Goal: Information Seeking & Learning: Learn about a topic

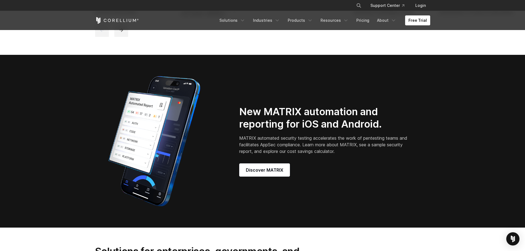
scroll to position [579, 0]
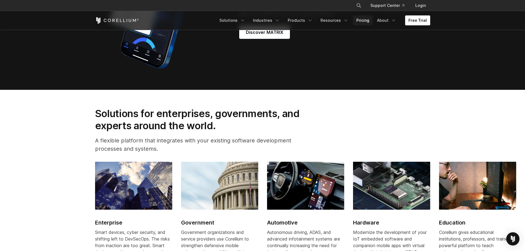
click at [363, 20] on link "Pricing" at bounding box center [363, 20] width 20 height 10
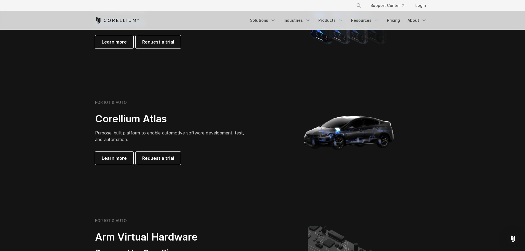
scroll to position [469, 0]
click at [115, 164] on link "Learn more" at bounding box center [114, 158] width 38 height 13
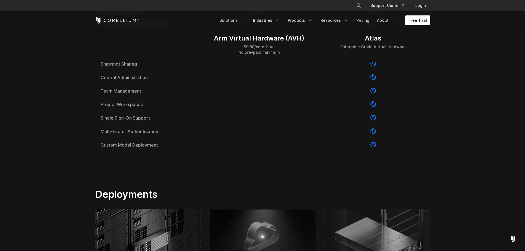
scroll to position [965, 0]
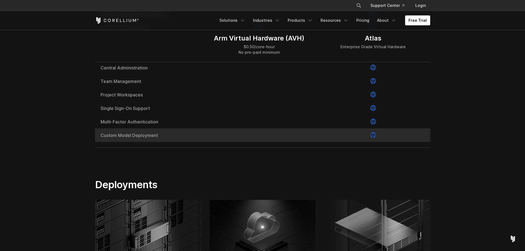
click at [371, 138] on icon at bounding box center [374, 135] width 6 height 6
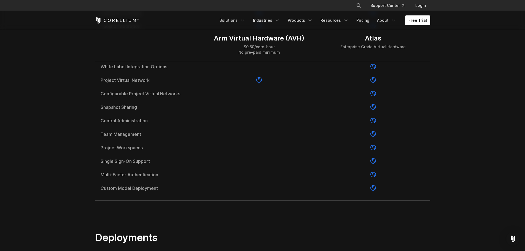
scroll to position [910, 0]
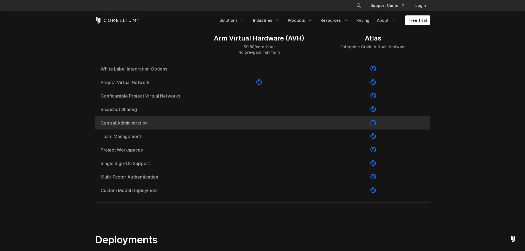
click at [382, 130] on div at bounding box center [373, 123] width 114 height 14
click at [371, 125] on icon at bounding box center [374, 123] width 6 height 6
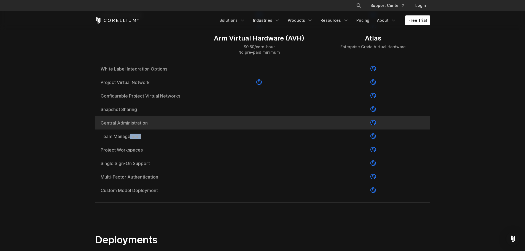
click at [371, 125] on icon at bounding box center [374, 123] width 6 height 6
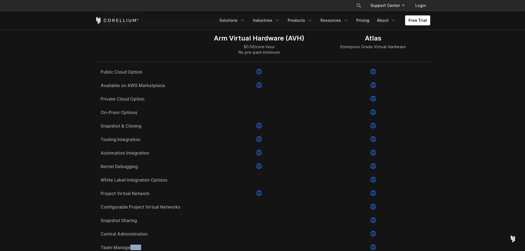
scroll to position [800, 0]
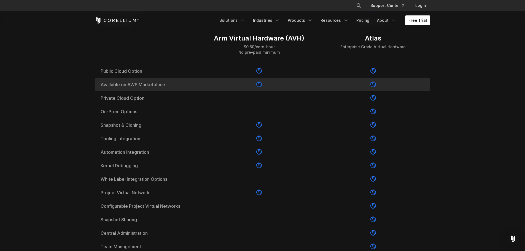
click at [262, 91] on div at bounding box center [259, 85] width 114 height 14
click at [260, 87] on icon at bounding box center [259, 85] width 6 height 6
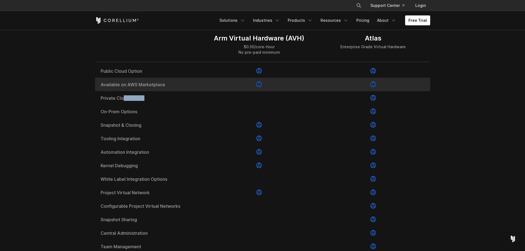
click at [260, 87] on icon at bounding box center [259, 85] width 6 height 6
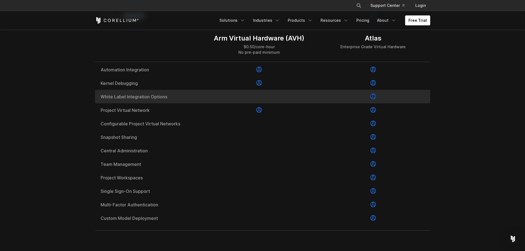
scroll to position [882, 0]
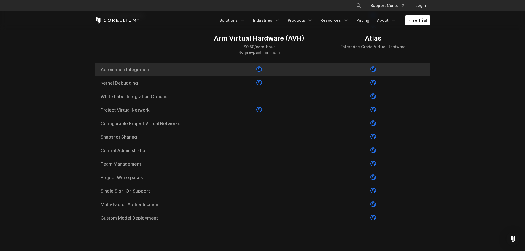
click at [247, 76] on div at bounding box center [259, 70] width 114 height 14
click at [127, 72] on span "Automation Integration" at bounding box center [149, 69] width 96 height 4
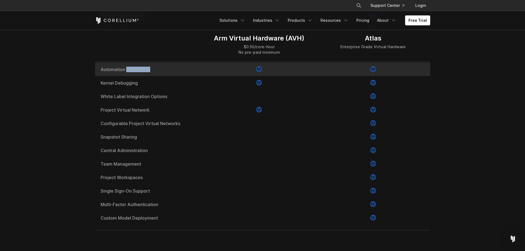
click at [127, 72] on span "Automation Integration" at bounding box center [149, 69] width 96 height 4
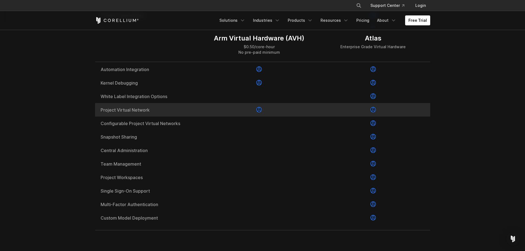
click at [124, 112] on span "Project Virtual Network" at bounding box center [149, 110] width 96 height 4
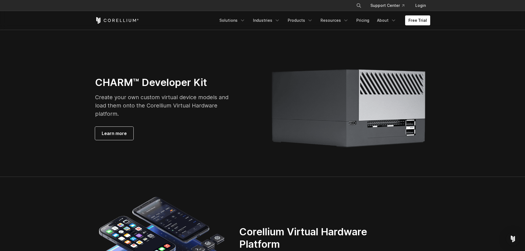
scroll to position [1406, 0]
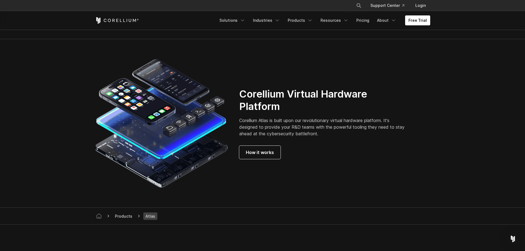
click at [279, 137] on p "Corellium Atlas is built upon our revolutionary virtual hardware platform. It's…" at bounding box center [324, 127] width 170 height 20
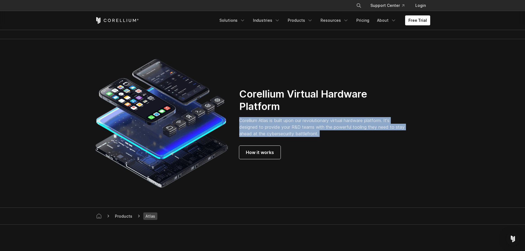
click at [279, 137] on p "Corellium Atlas is built upon our revolutionary virtual hardware platform. It's…" at bounding box center [324, 127] width 170 height 20
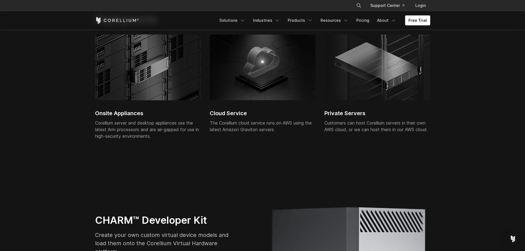
scroll to position [1268, 0]
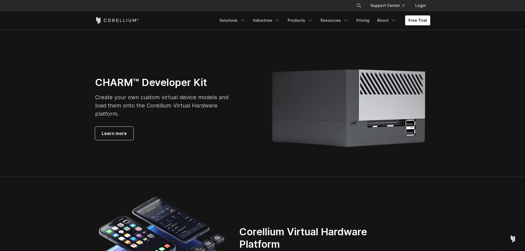
click at [164, 117] on span "Create your own custom virtual device models and load them onto the Corellium V…" at bounding box center [161, 105] width 133 height 23
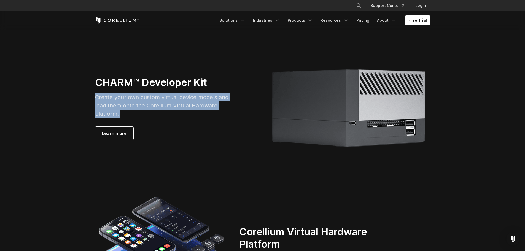
click at [164, 117] on span "Create your own custom virtual device models and load them onto the Corellium V…" at bounding box center [161, 105] width 133 height 23
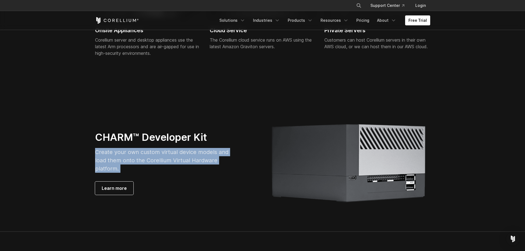
scroll to position [1213, 0]
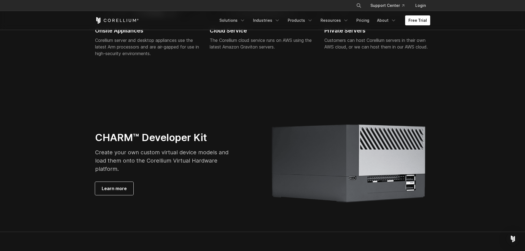
click at [205, 144] on h3 "CHARM™ Developer Kit" at bounding box center [162, 138] width 135 height 12
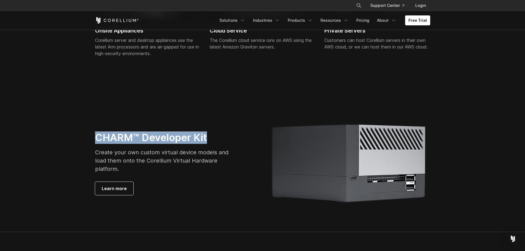
click at [205, 144] on h3 "CHARM™ Developer Kit" at bounding box center [162, 138] width 135 height 12
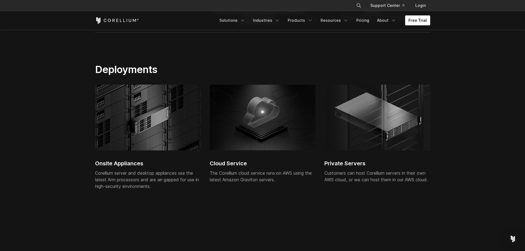
scroll to position [1075, 0]
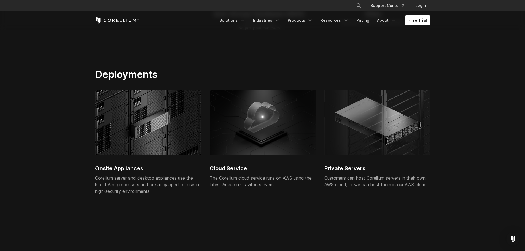
click at [265, 188] on div "The Corellium cloud service runs on AWS using the latest Amazon Graviton server…" at bounding box center [263, 181] width 106 height 13
click at [151, 191] on div "Corellium server and desktop appliances use the latest Arm processors and are a…" at bounding box center [148, 185] width 106 height 20
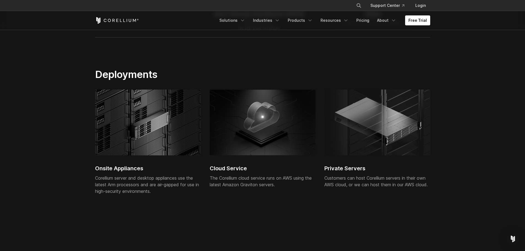
click at [151, 191] on div "Corellium server and desktop appliances use the latest Arm processors and are a…" at bounding box center [148, 185] width 106 height 20
drag, startPoint x: 158, startPoint y: 207, endPoint x: 41, endPoint y: 194, distance: 117.7
click at [41, 194] on section "Deployments Onsite Appliances Corellium server and desktop appliances use the l…" at bounding box center [262, 142] width 525 height 182
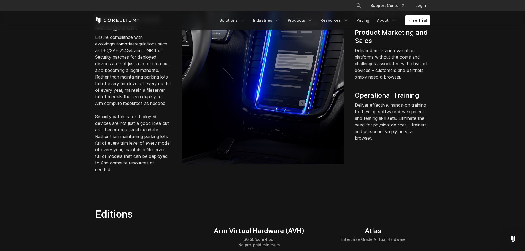
scroll to position [469, 0]
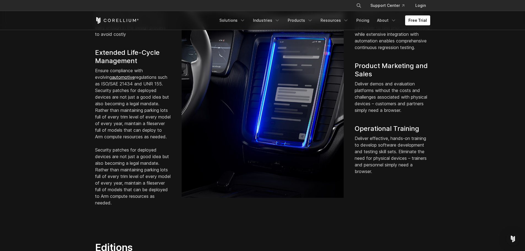
click at [117, 140] on p "Ensure compliance with evolving automotive regulations such as ISO/SAE 21434 an…" at bounding box center [133, 103] width 76 height 73
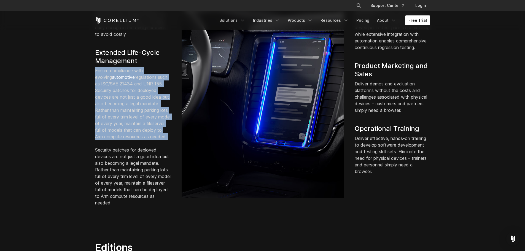
click at [117, 140] on p "Ensure compliance with evolving automotive regulations such as ISO/SAE 21434 an…" at bounding box center [133, 103] width 76 height 73
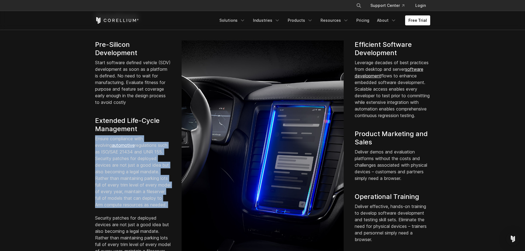
scroll to position [386, 0]
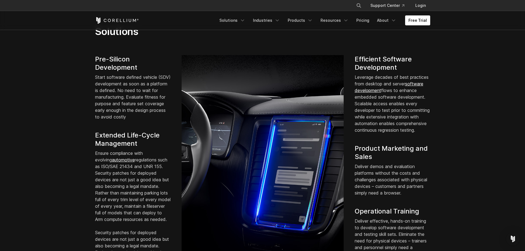
click at [123, 118] on p "Start software defined vehicle (SDV) development as soon as a platform is defin…" at bounding box center [133, 97] width 76 height 46
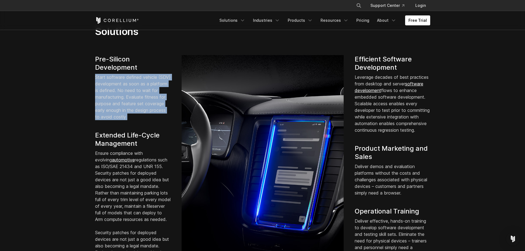
click at [123, 118] on p "Start software defined vehicle (SDV) development as soon as a platform is defin…" at bounding box center [133, 97] width 76 height 46
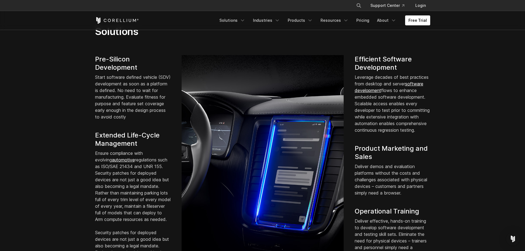
click at [377, 133] on p "Leverage decades of best practices from desktop and server software development…" at bounding box center [393, 104] width 76 height 60
click at [376, 133] on p "Leverage decades of best practices from desktop and server software development…" at bounding box center [393, 104] width 76 height 60
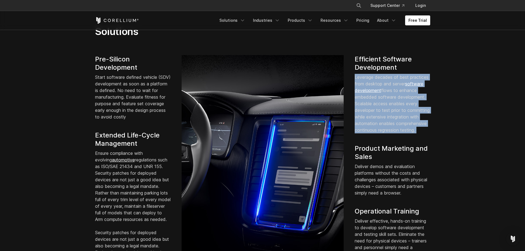
drag, startPoint x: 376, startPoint y: 137, endPoint x: 371, endPoint y: 138, distance: 5.5
click at [375, 133] on p "Leverage decades of best practices from desktop and server software development…" at bounding box center [393, 104] width 76 height 60
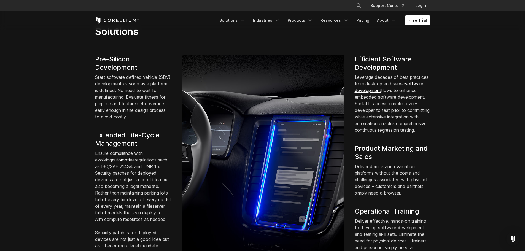
click at [374, 184] on p "Deliver demos and evaluation platforms without the costs and challenges associa…" at bounding box center [393, 179] width 76 height 33
